Goal: Task Accomplishment & Management: Manage account settings

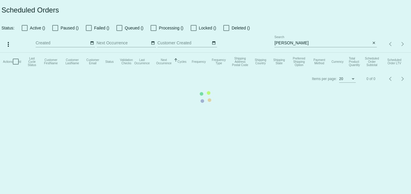
click at [295, 53] on mat-table "Actions Id Last Cycle Status Customer FirstName Customer LastName Customer Emai…" at bounding box center [205, 62] width 411 height 18
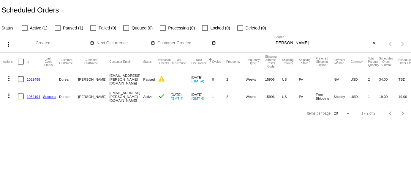
click at [295, 43] on input "Coleman" at bounding box center [323, 43] width 96 height 5
paste input "rcmartin40@gmail.com"
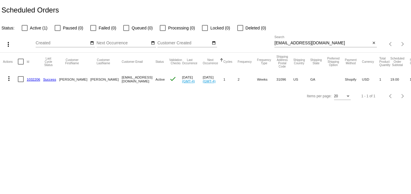
click at [305, 47] on div "rcmartin40@gmail.com Search" at bounding box center [323, 42] width 96 height 12
click at [305, 44] on input "rcmartin40@gmail.com" at bounding box center [323, 43] width 96 height 5
paste input "kerrytballinger@gmail.com"
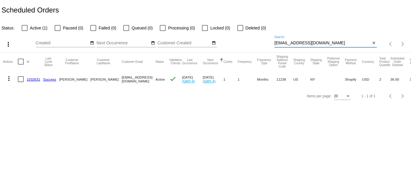
click at [312, 40] on div "kerrytballinger@gmail.com Search" at bounding box center [323, 42] width 96 height 12
click at [311, 44] on input "kerrytballinger@gmail.com" at bounding box center [323, 43] width 96 height 5
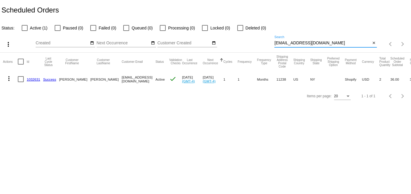
click at [311, 44] on input "kerrytballinger@gmail.com" at bounding box center [323, 43] width 96 height 5
paste input ".t."
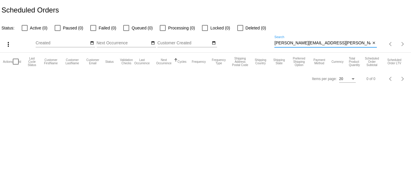
type input "kerry.t.ballinger@gmail.com"
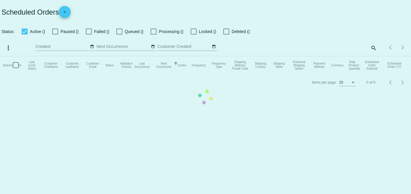
checkbox input "false"
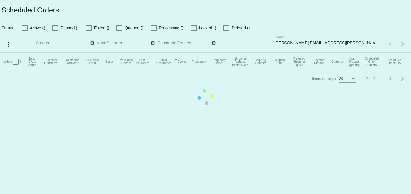
click at [308, 53] on mat-table "Actions Id Last Cycle Status Customer FirstName Customer LastName Customer Emai…" at bounding box center [205, 62] width 411 height 18
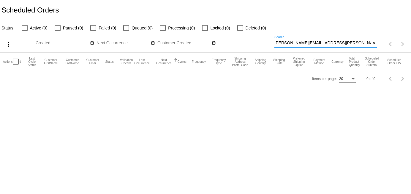
click at [307, 43] on input "kerry.t.ballinger@gmail.com" at bounding box center [323, 43] width 96 height 5
paste input "Durean Coleman"
drag, startPoint x: 290, startPoint y: 44, endPoint x: 251, endPoint y: 44, distance: 38.9
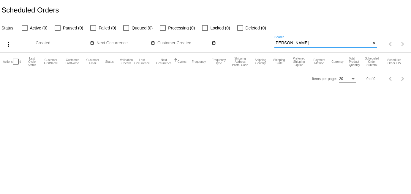
click at [251, 44] on div "more_vert Sep Jan Feb Mar Apr 1" at bounding box center [205, 42] width 411 height 21
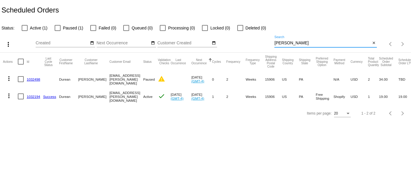
type input "Coleman"
click at [31, 96] on link "1032194" at bounding box center [33, 97] width 13 height 4
click at [370, 42] on input "Coleman" at bounding box center [323, 43] width 96 height 5
click at [373, 42] on mat-icon "close" at bounding box center [374, 43] width 4 height 5
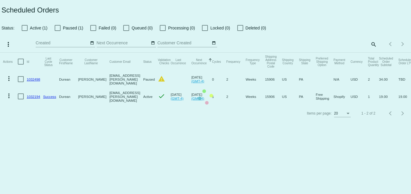
click at [374, 53] on mat-table "Actions Id Last Cycle Status Customer FirstName Customer LastName Customer Emai…" at bounding box center [205, 79] width 411 height 52
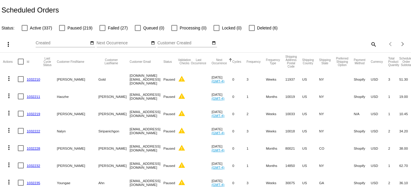
click at [371, 44] on mat-icon "search" at bounding box center [373, 44] width 7 height 9
click at [339, 45] on input "Search" at bounding box center [326, 43] width 103 height 5
paste input "yoko.for.shopping.ac@gmail.com"
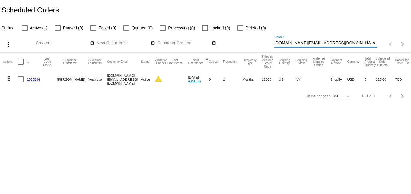
click at [309, 45] on input "yoko.for.shopping.ac@gmail.com" at bounding box center [323, 43] width 96 height 5
paste input "danielrdeleo"
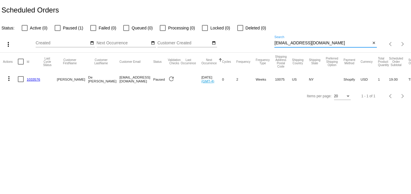
type input "danielrdeleo@gmail.com"
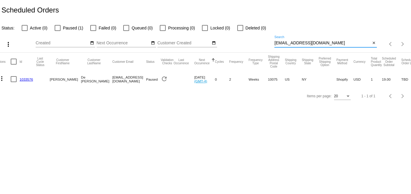
click at [27, 79] on link "1033576" at bounding box center [26, 79] width 13 height 4
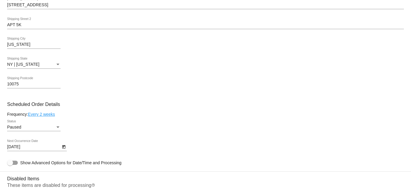
scroll to position [205, 0]
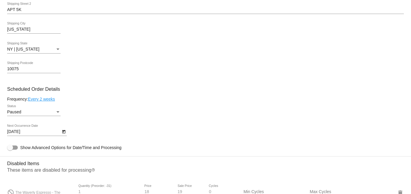
click at [43, 114] on div "Paused" at bounding box center [31, 112] width 48 height 5
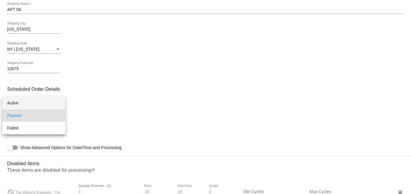
click at [46, 101] on span "Active" at bounding box center [34, 103] width 54 height 12
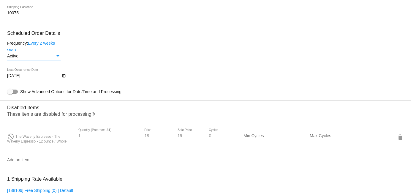
scroll to position [263, 0]
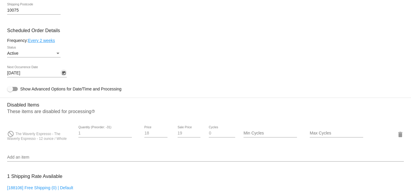
click at [62, 77] on icon "Open calendar" at bounding box center [64, 73] width 4 height 7
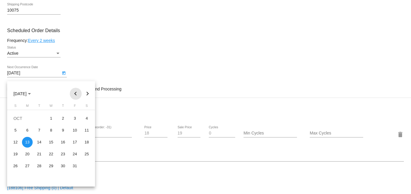
click at [74, 92] on button "Previous month" at bounding box center [76, 94] width 12 height 12
click at [61, 164] on div "25" at bounding box center [63, 166] width 11 height 11
type input "9/25/2025"
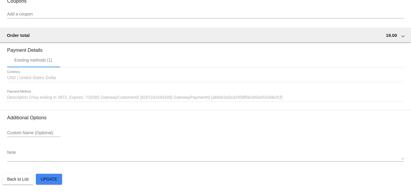
scroll to position [492, 0]
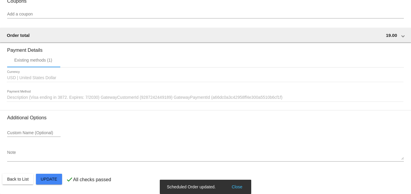
click at [238, 187] on button "Close" at bounding box center [237, 187] width 14 height 6
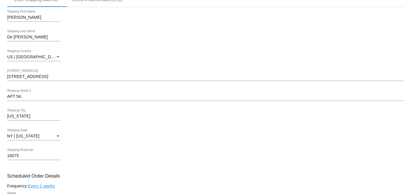
scroll to position [0, 0]
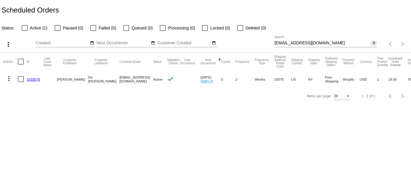
click at [373, 41] on span "close" at bounding box center [374, 42] width 4 height 5
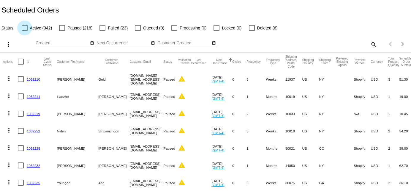
click at [24, 26] on div at bounding box center [25, 28] width 6 height 6
click at [24, 31] on input "Active (342)" at bounding box center [24, 31] width 0 height 0
checkbox input "true"
